Goal: Task Accomplishment & Management: Manage account settings

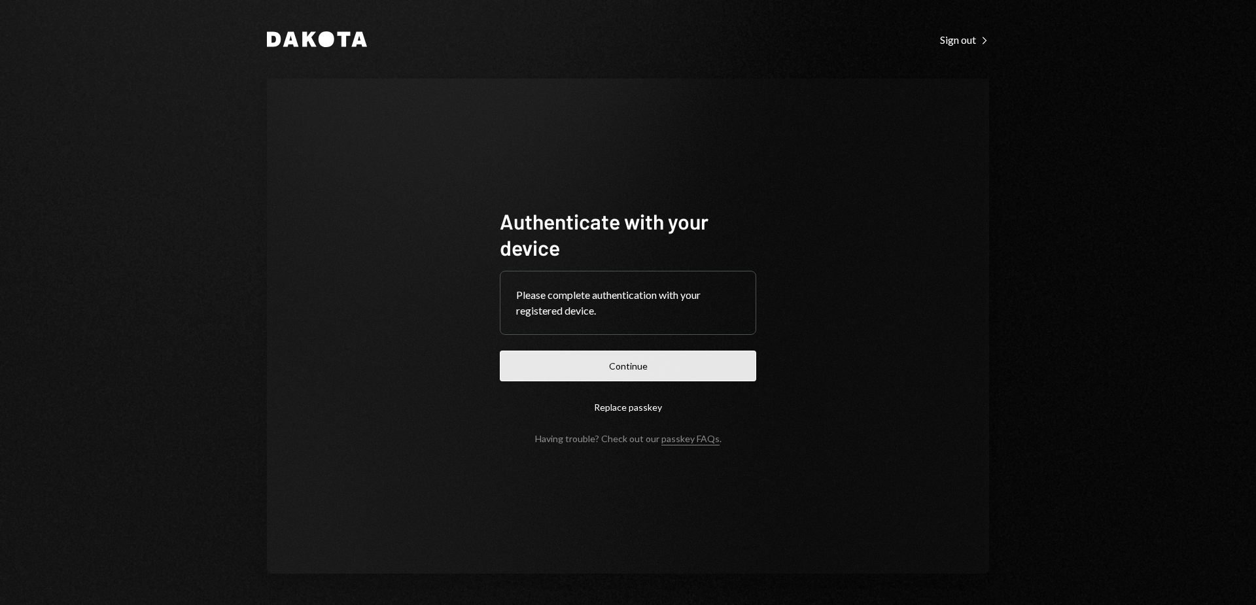
click at [639, 363] on button "Continue" at bounding box center [628, 366] width 256 height 31
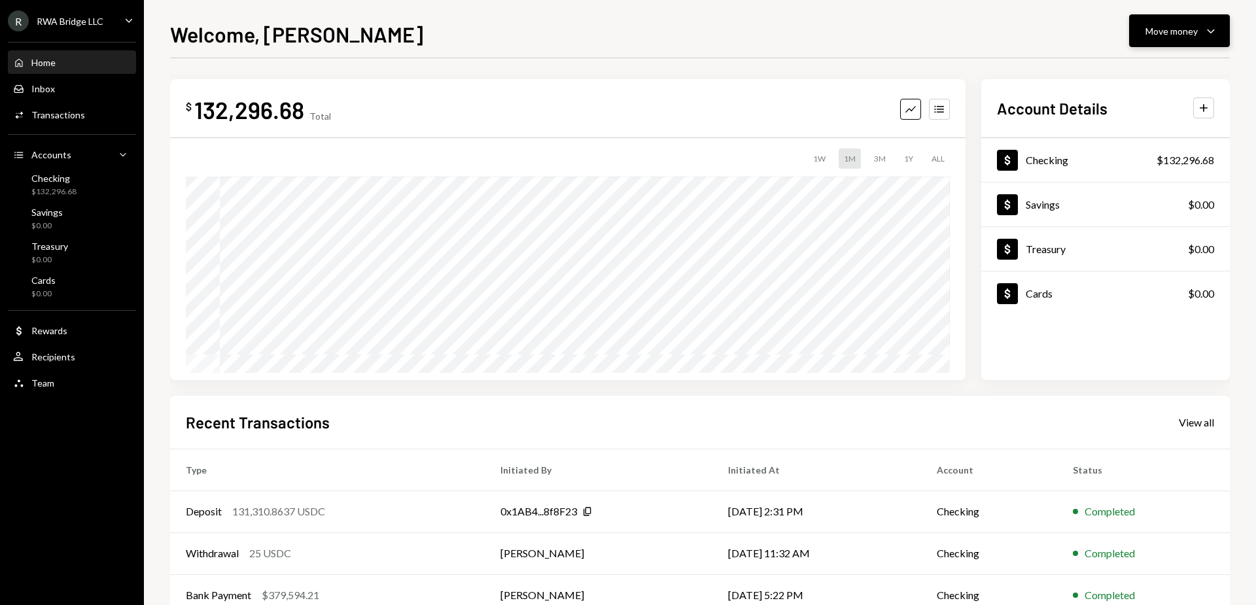
click at [1194, 42] on button "Move money Caret Down" at bounding box center [1179, 30] width 101 height 33
click at [1206, 72] on div "Send" at bounding box center [1168, 70] width 95 height 14
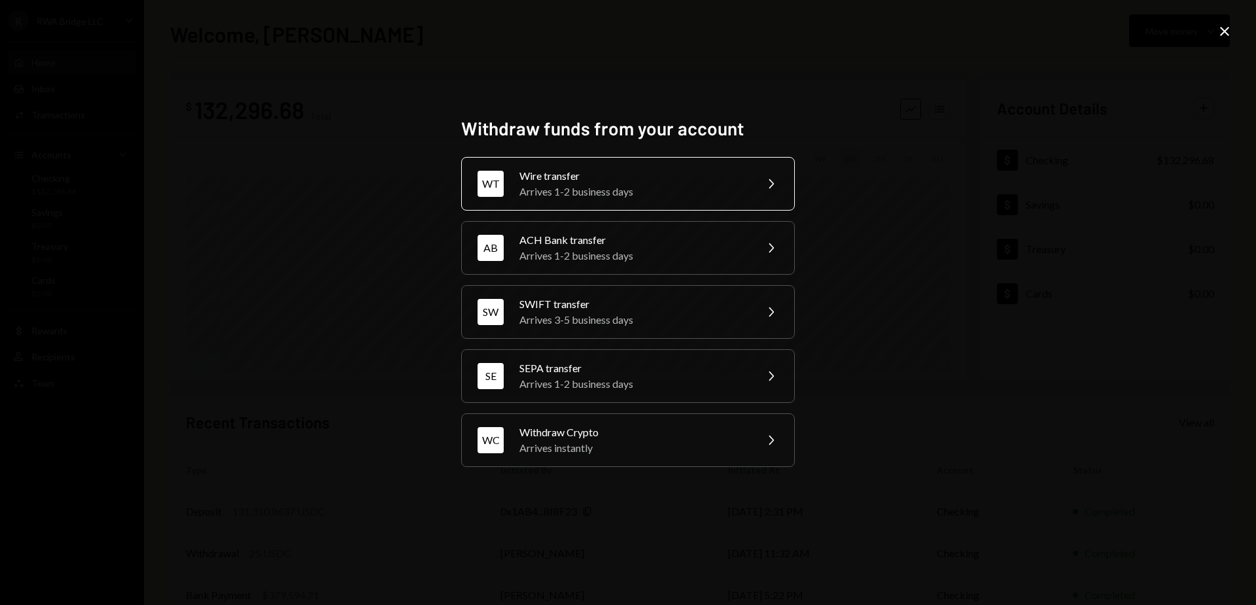
click at [754, 179] on div "WT Wire transfer Arrives 1-2 business days Chevron Right" at bounding box center [628, 184] width 334 height 54
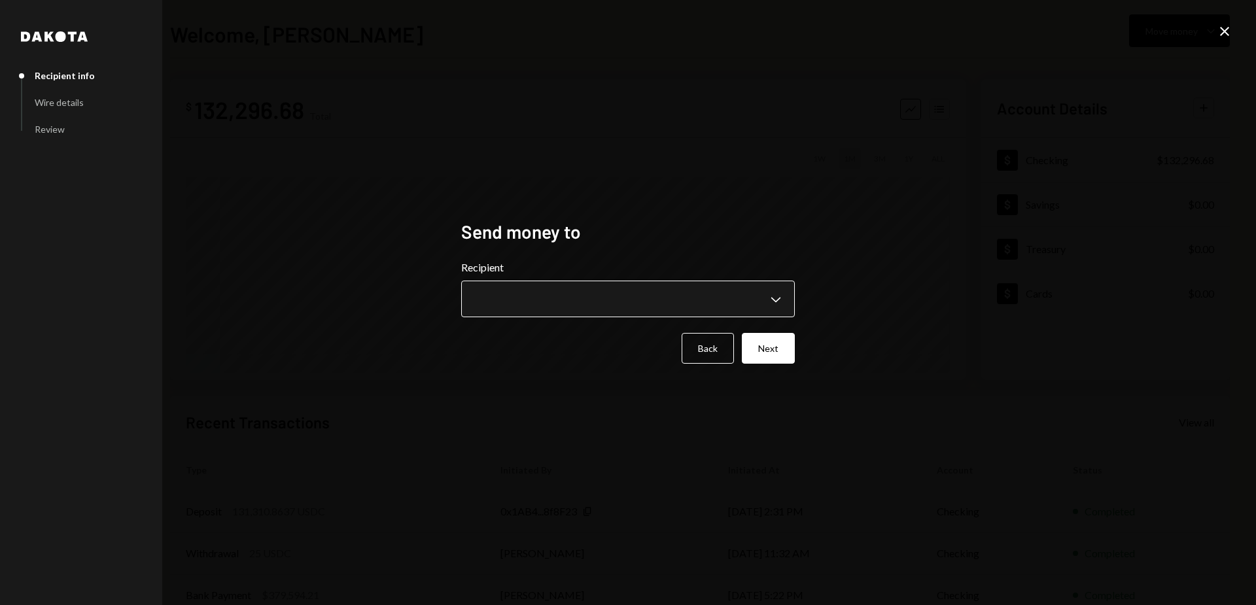
click at [760, 306] on body "**********" at bounding box center [628, 302] width 1256 height 605
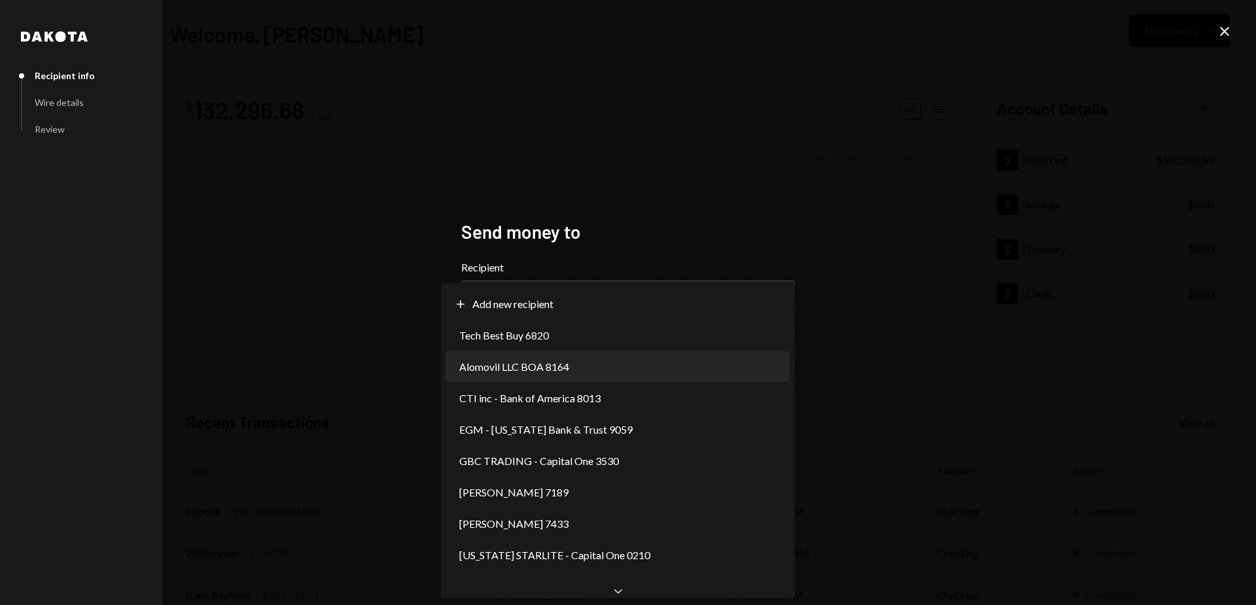
select select "**********"
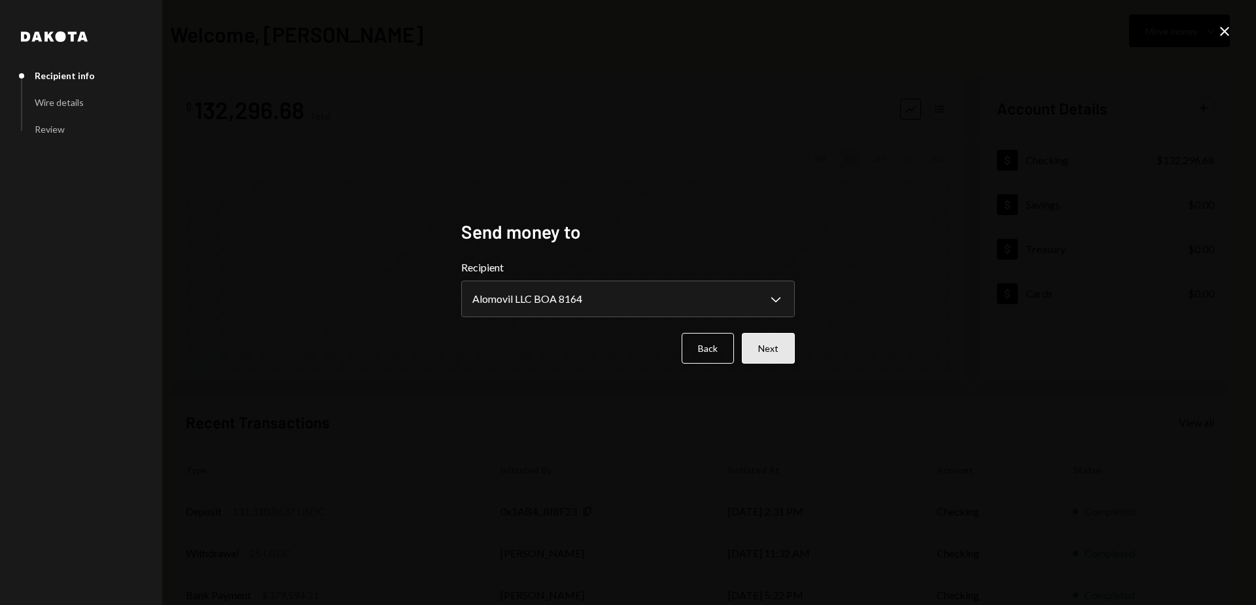
click at [778, 354] on button "Next" at bounding box center [768, 348] width 53 height 31
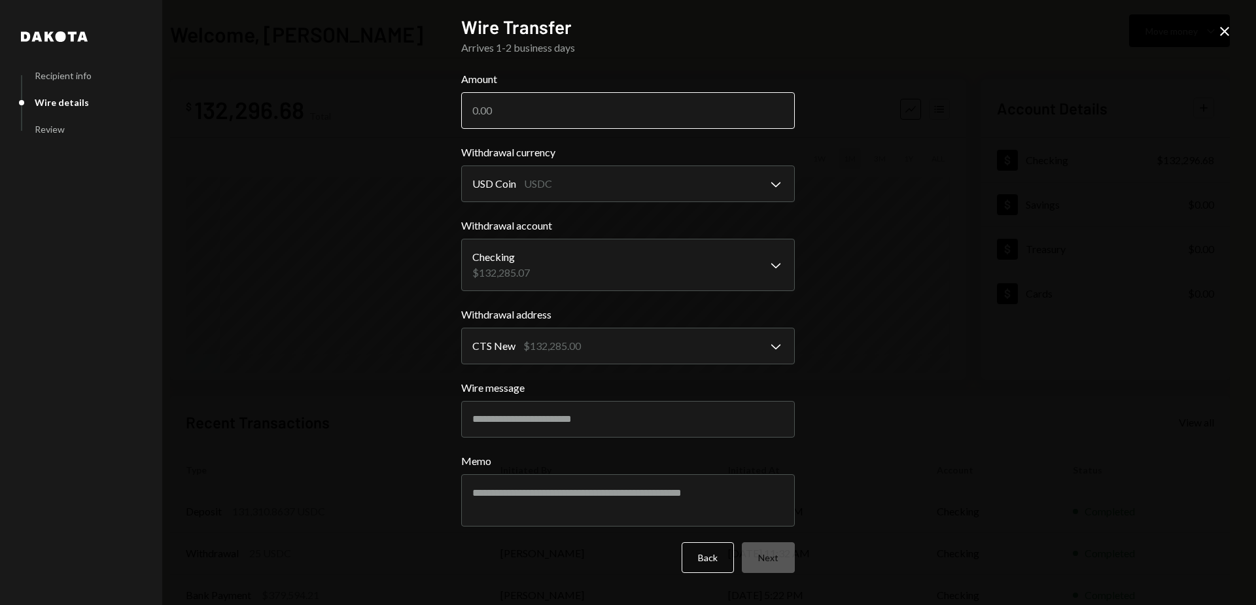
click at [774, 106] on input "Amount" at bounding box center [628, 110] width 334 height 37
type input "130"
type input "130645"
type input "130645.36"
click at [767, 550] on button "Next" at bounding box center [768, 557] width 53 height 31
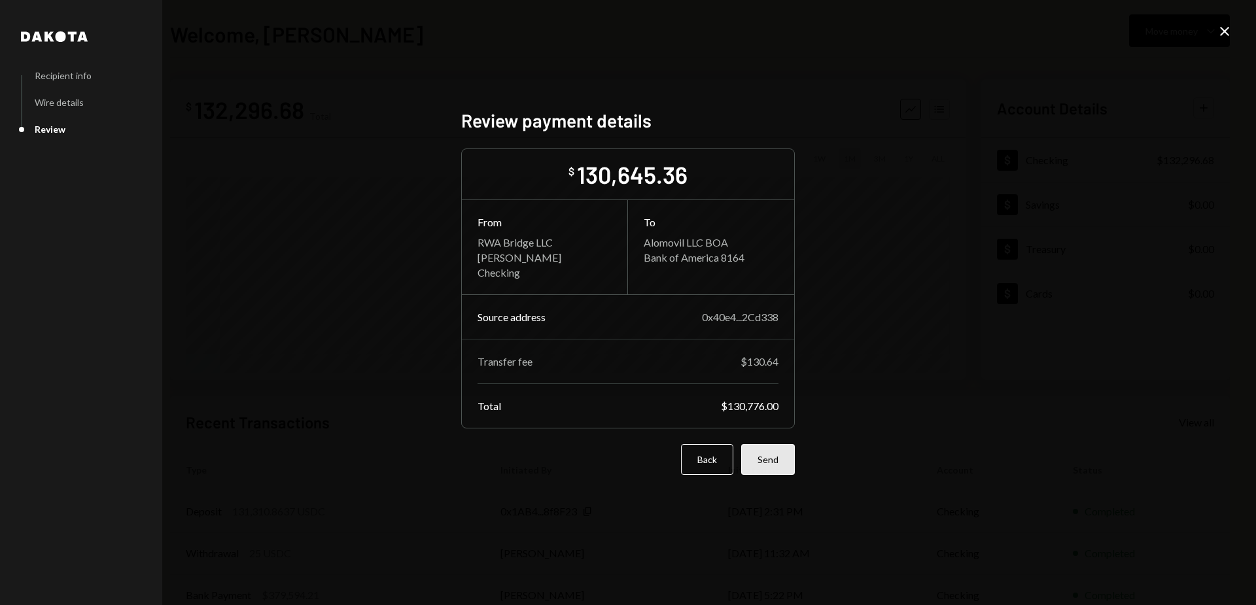
click at [774, 458] on button "Send" at bounding box center [768, 459] width 54 height 31
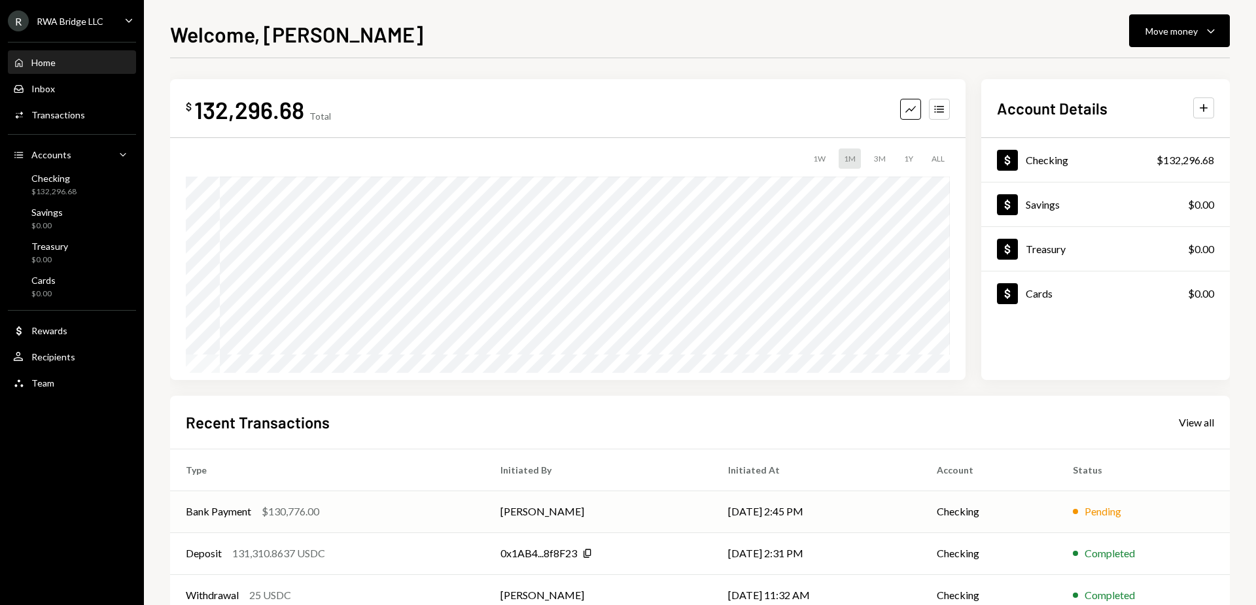
click at [931, 513] on td "Checking" at bounding box center [989, 512] width 136 height 42
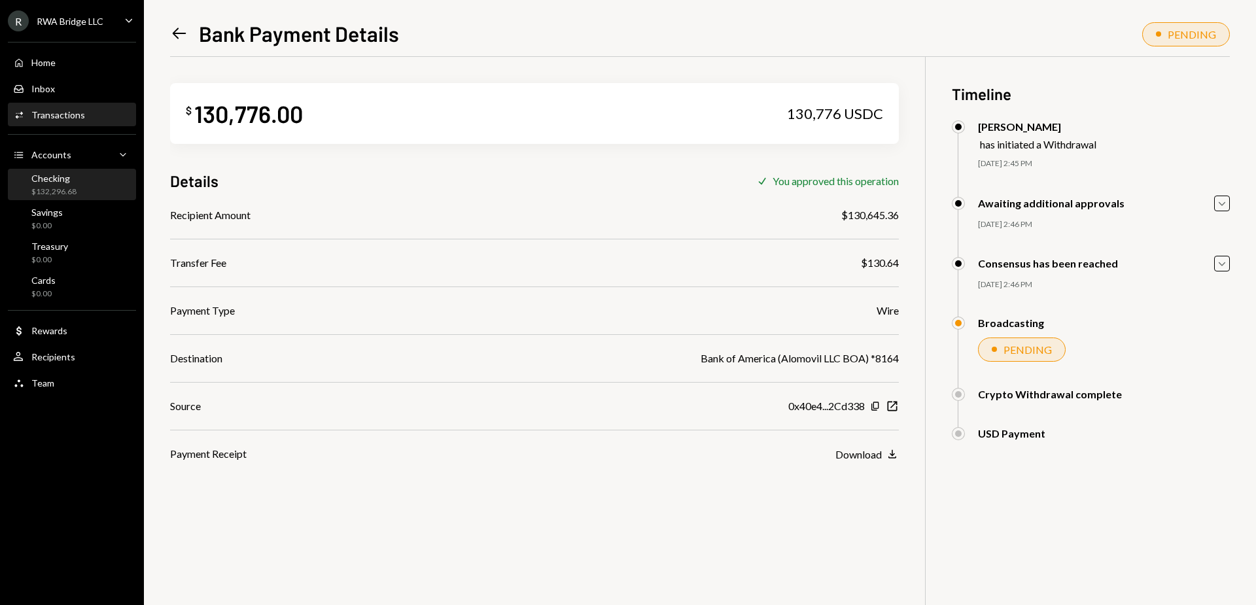
click at [84, 187] on div "Checking $132,296.68" at bounding box center [72, 185] width 118 height 25
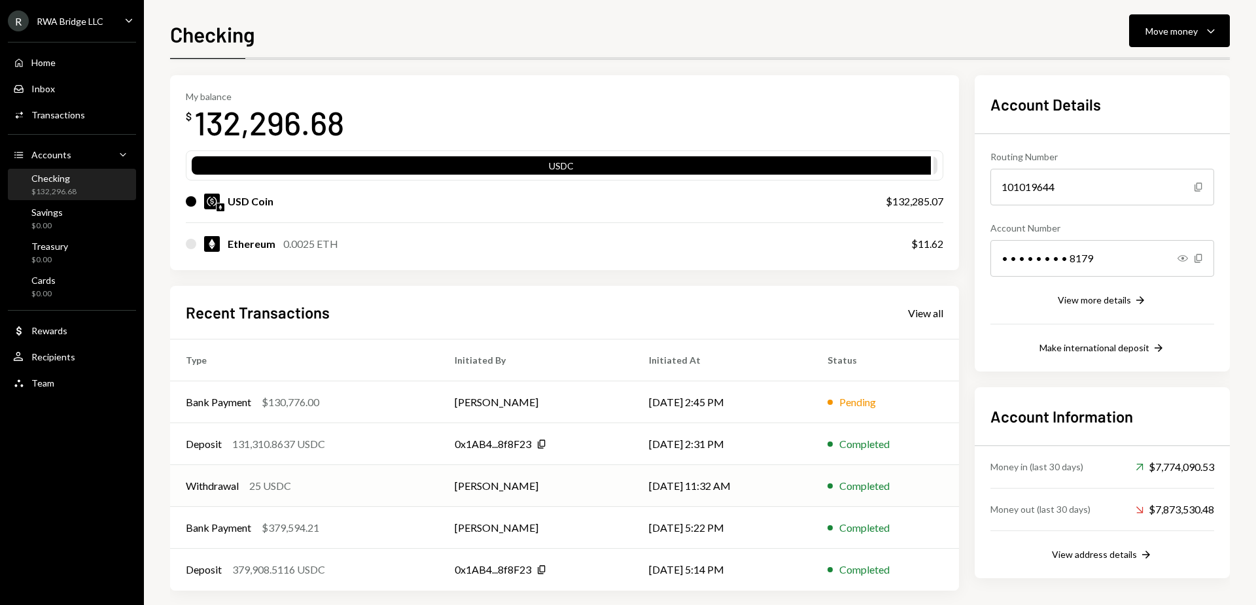
scroll to position [56, 0]
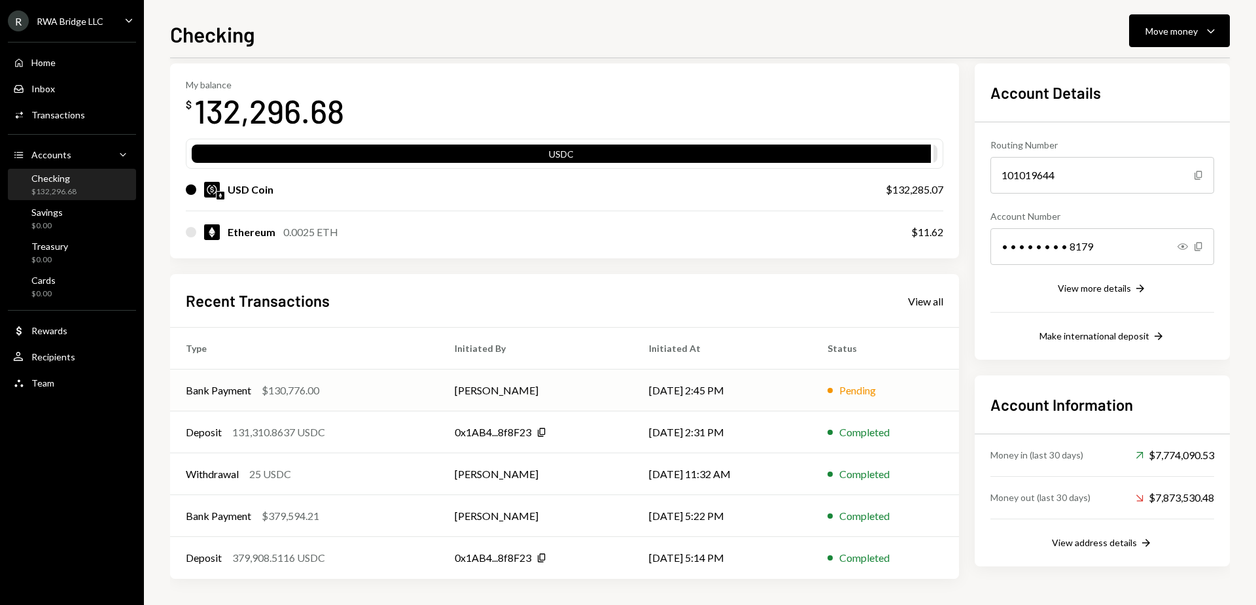
click at [364, 394] on div "Bank Payment $130,776.00" at bounding box center [304, 391] width 237 height 16
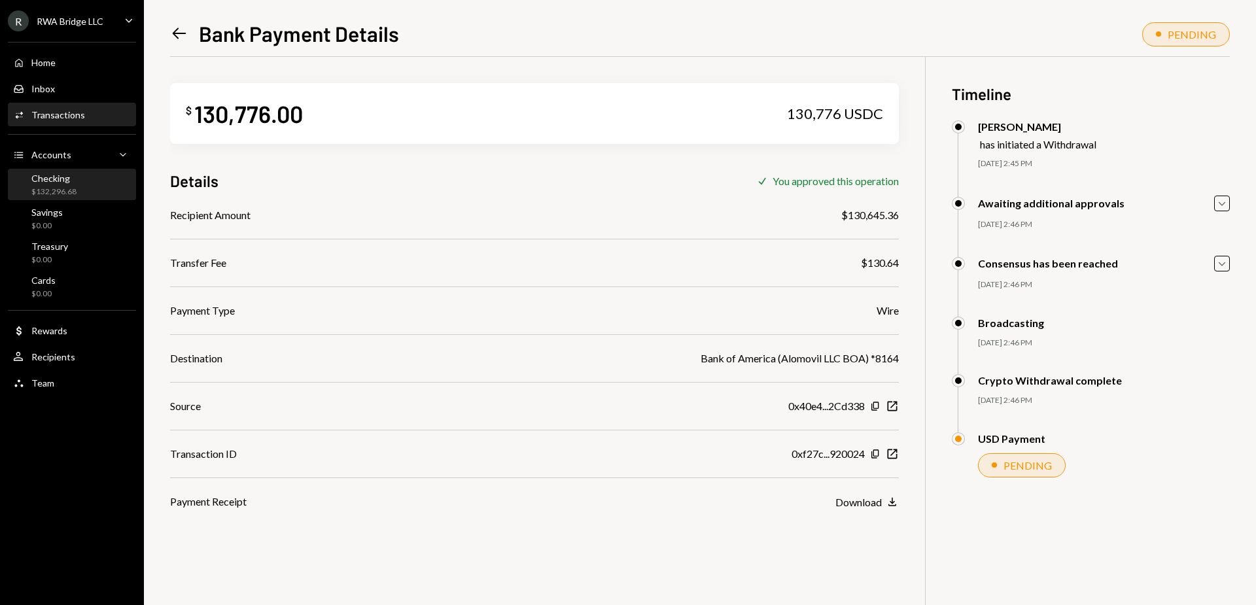
click at [63, 190] on div "$132,296.68" at bounding box center [53, 191] width 45 height 11
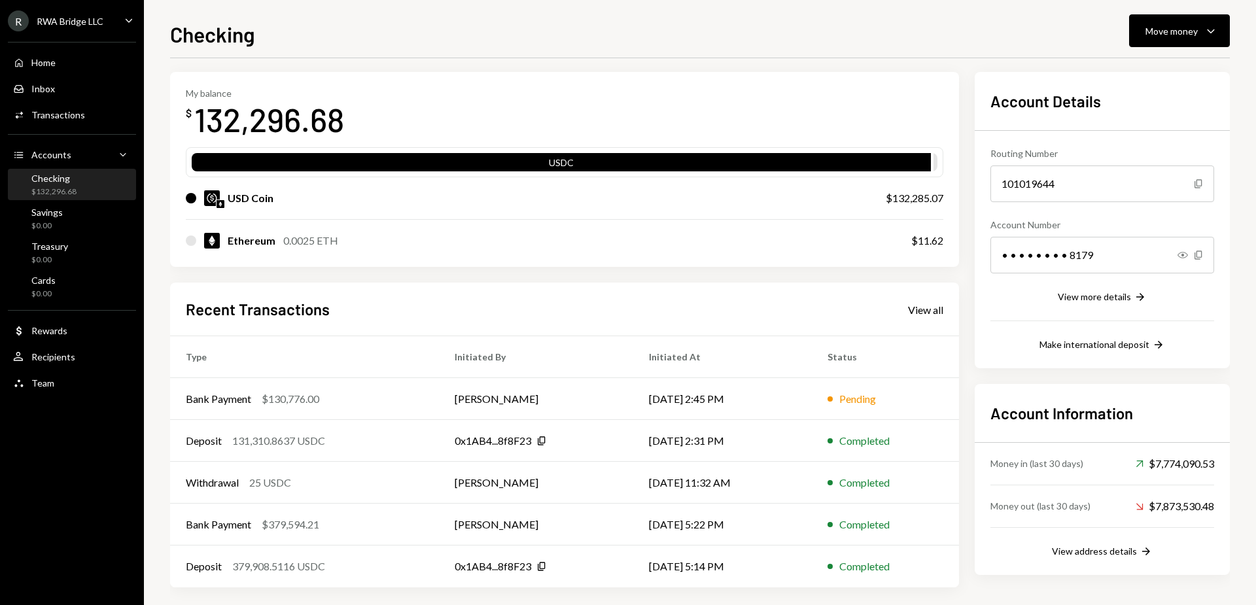
scroll to position [56, 0]
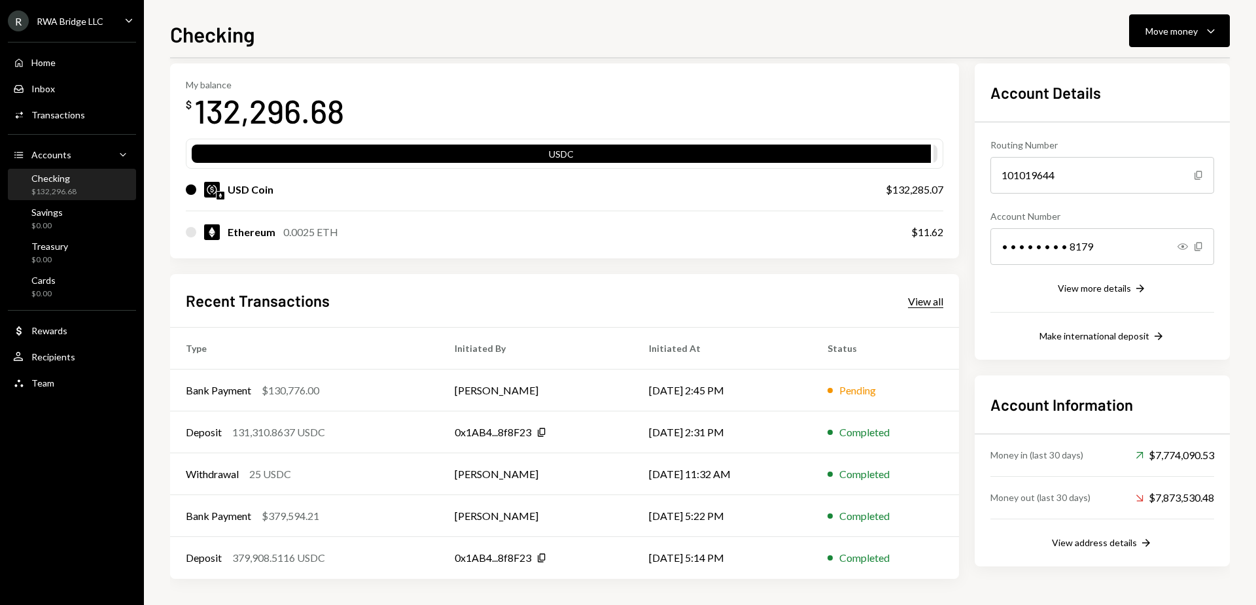
click at [929, 303] on div "View all" at bounding box center [925, 301] width 35 height 13
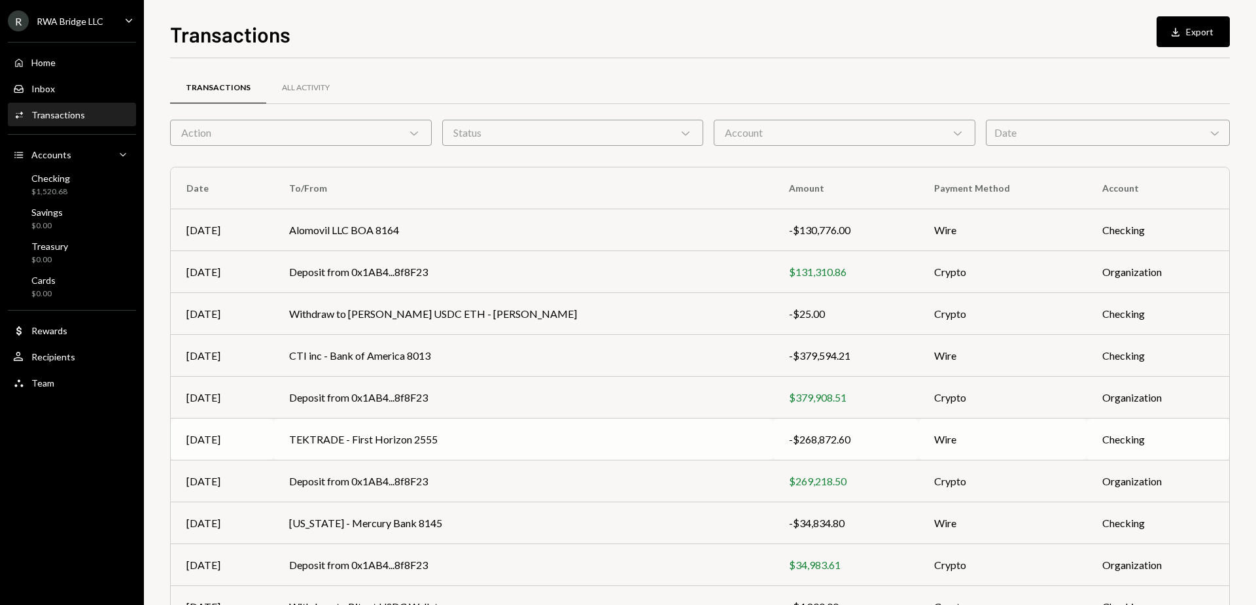
click at [385, 446] on td "TEKTRADE - First Horizon 2555" at bounding box center [523, 440] width 500 height 42
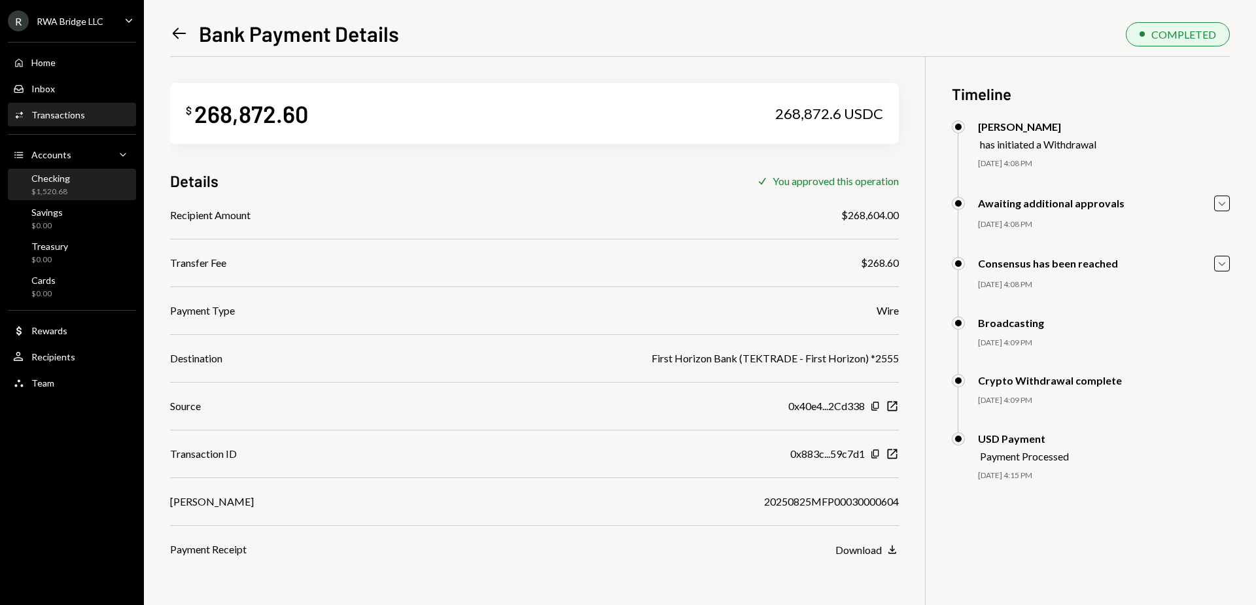
click at [63, 184] on div "Checking $1,520.68" at bounding box center [50, 185] width 39 height 25
